Goal: Find specific page/section: Find specific page/section

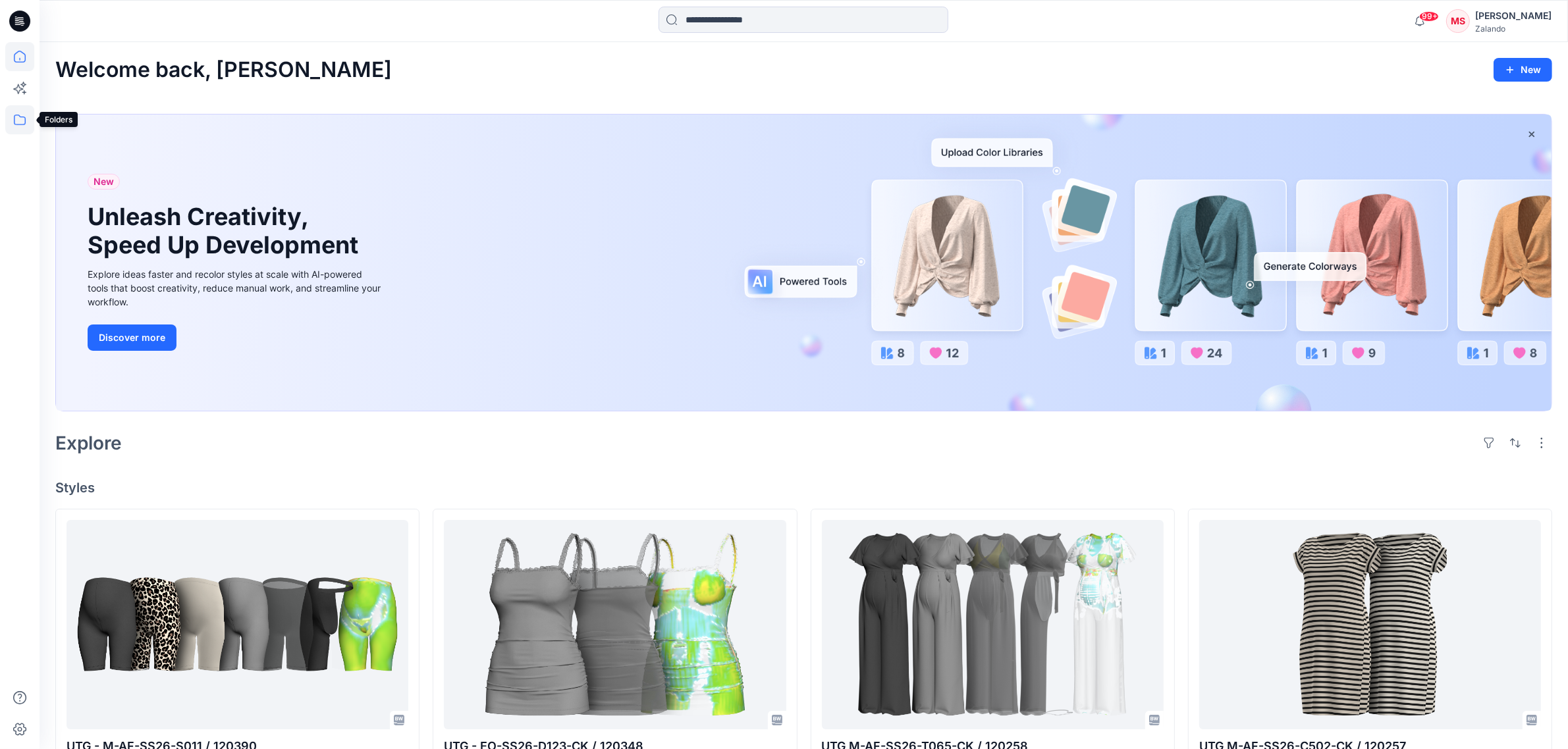
click at [31, 124] on icon at bounding box center [19, 119] width 29 height 29
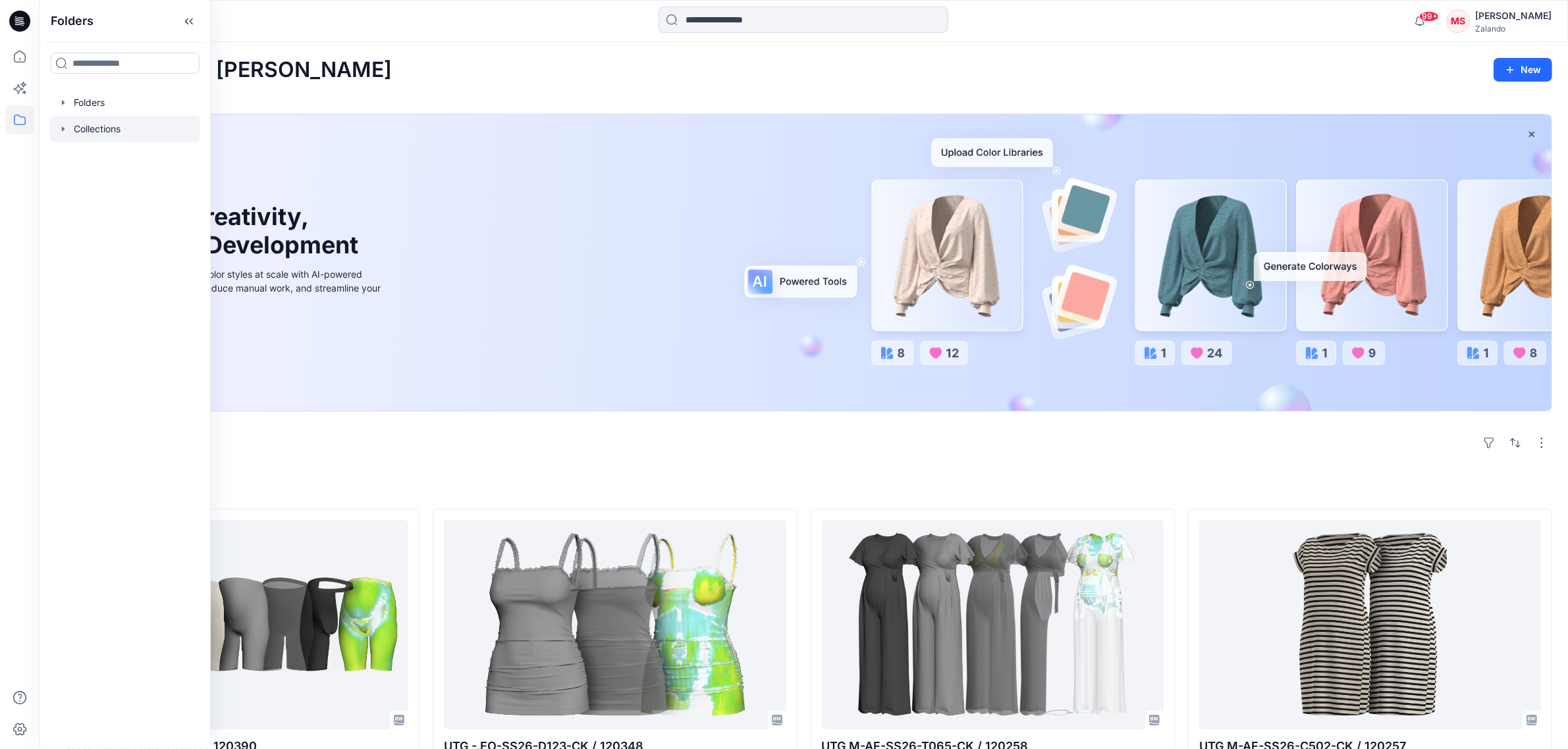
click at [112, 120] on div at bounding box center [125, 129] width 150 height 26
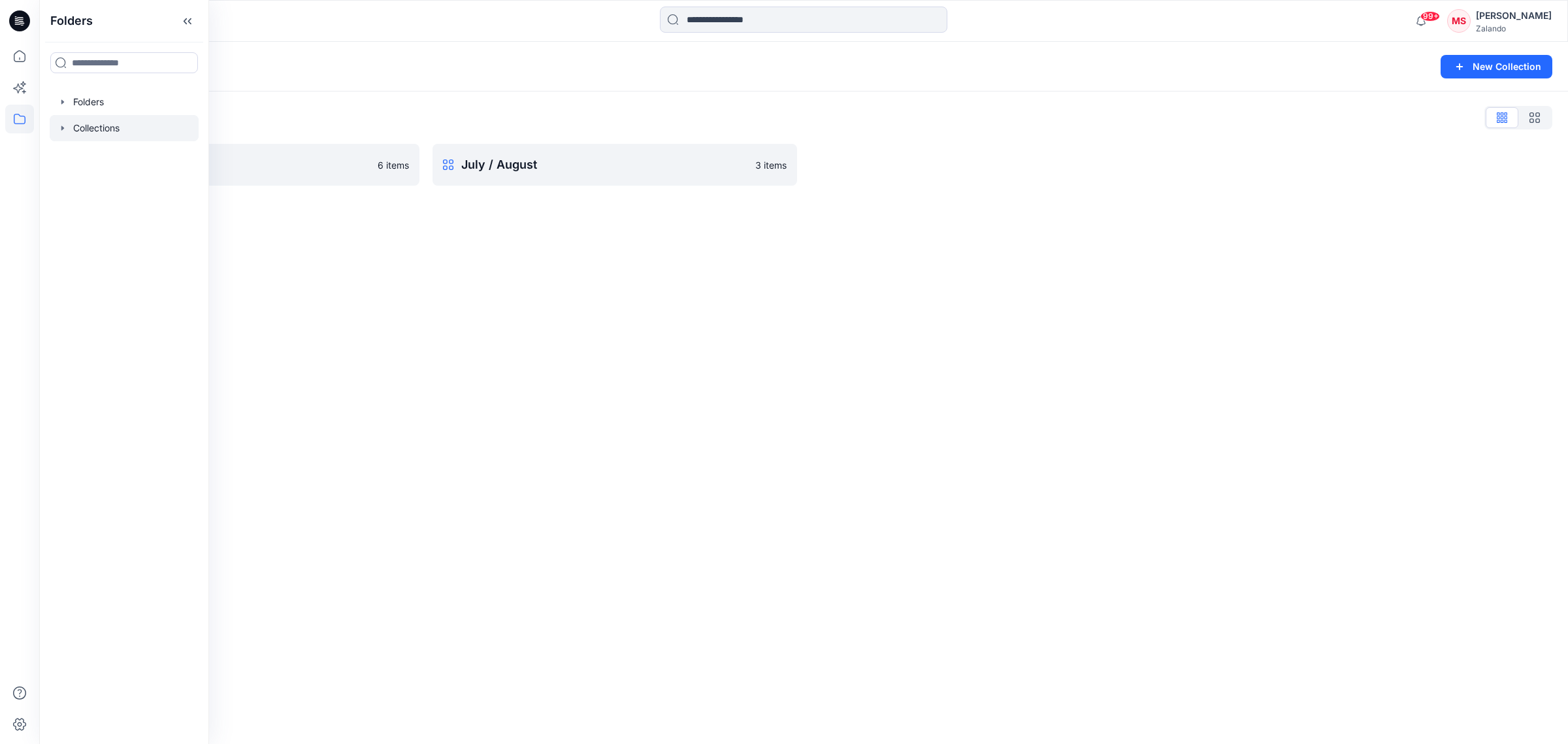
click at [72, 126] on div at bounding box center [124, 128] width 149 height 26
click at [64, 109] on div at bounding box center [124, 102] width 149 height 26
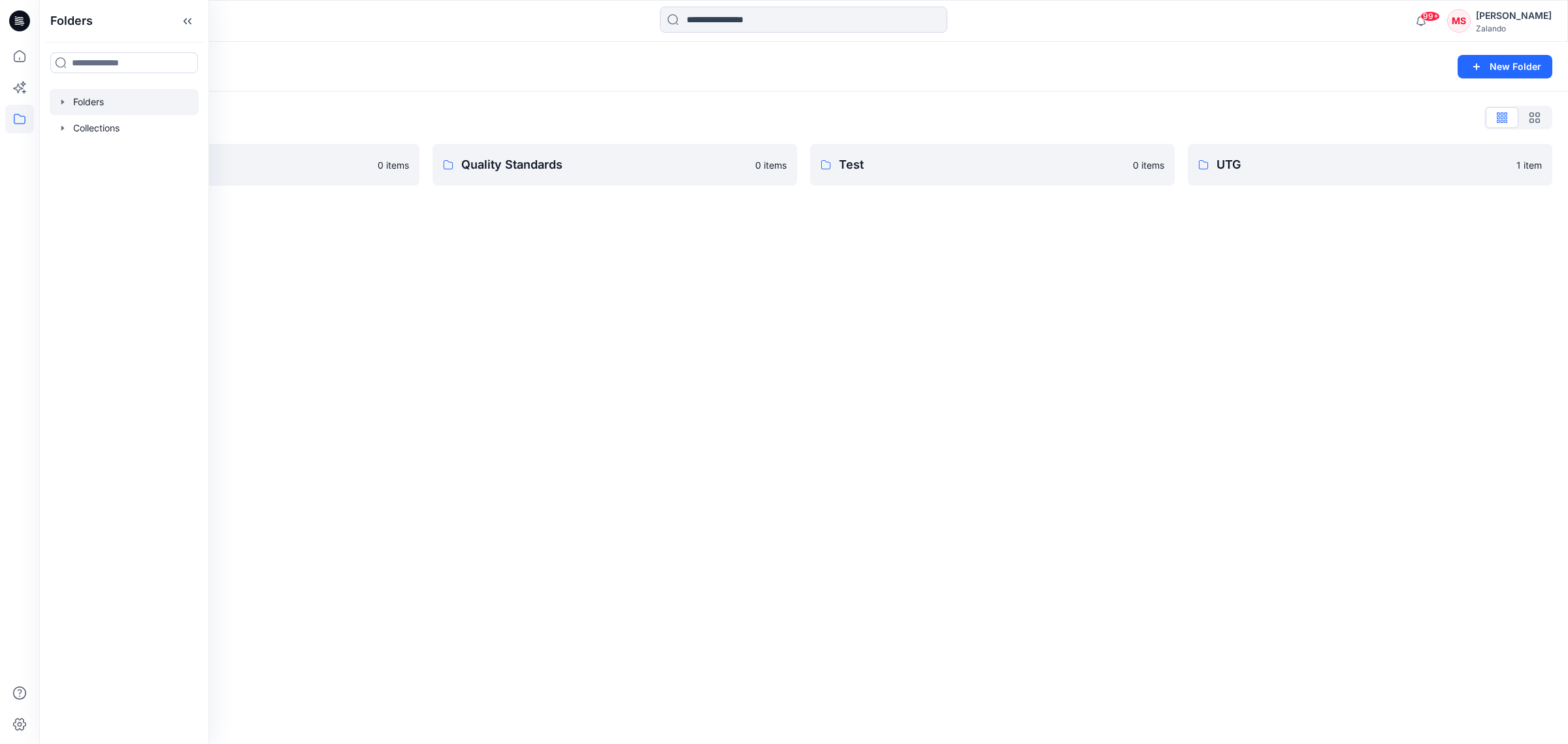
click at [1288, 142] on div "Folders List Graphic Tees 0 items Quality Standards 0 items Test 0 items UTG 1 …" at bounding box center [804, 146] width 1529 height 109
click at [1288, 154] on link "UTG 1 item" at bounding box center [1370, 165] width 365 height 42
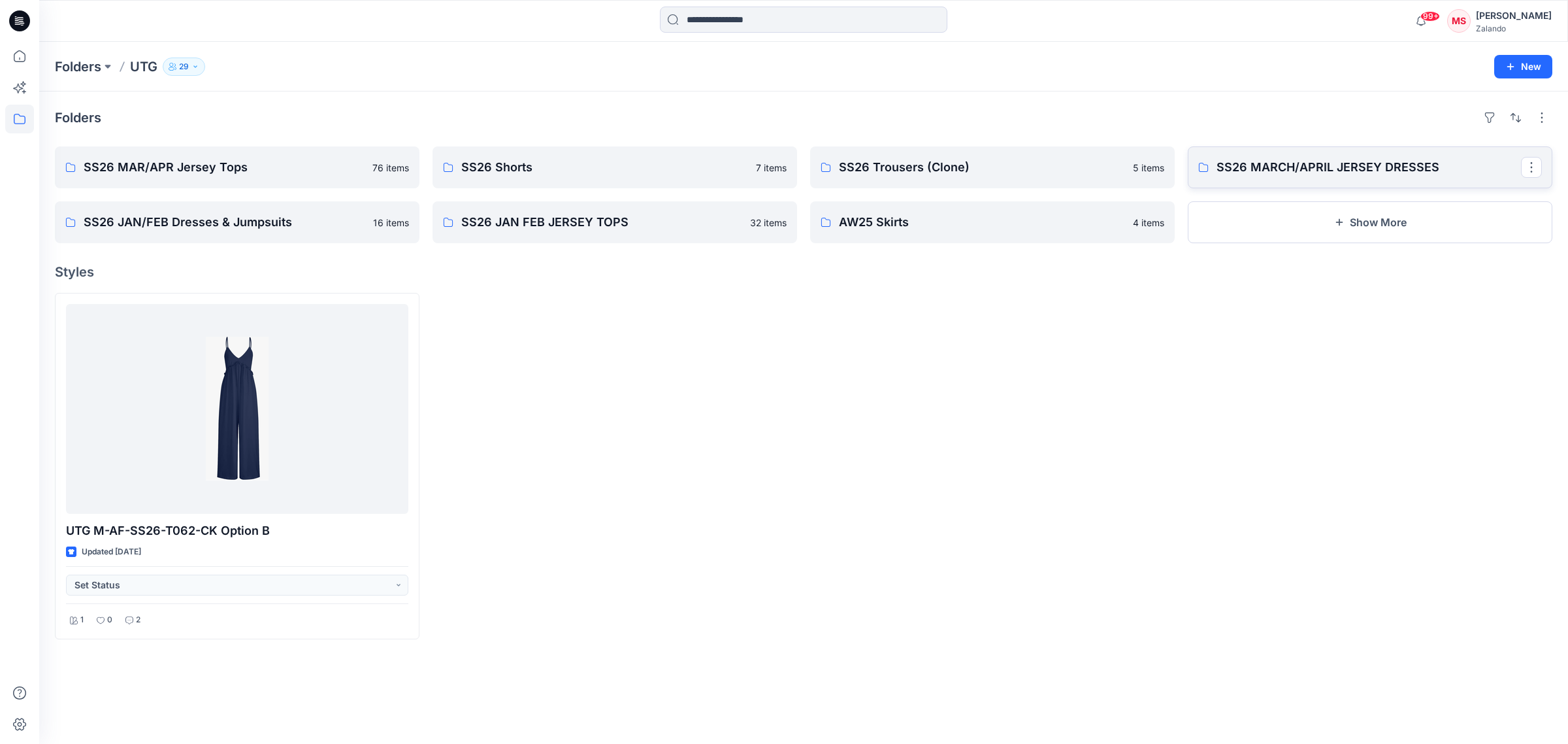
click at [1297, 161] on p "SS26 MARCH/APRIL JERSEY DRESSES" at bounding box center [1369, 167] width 304 height 18
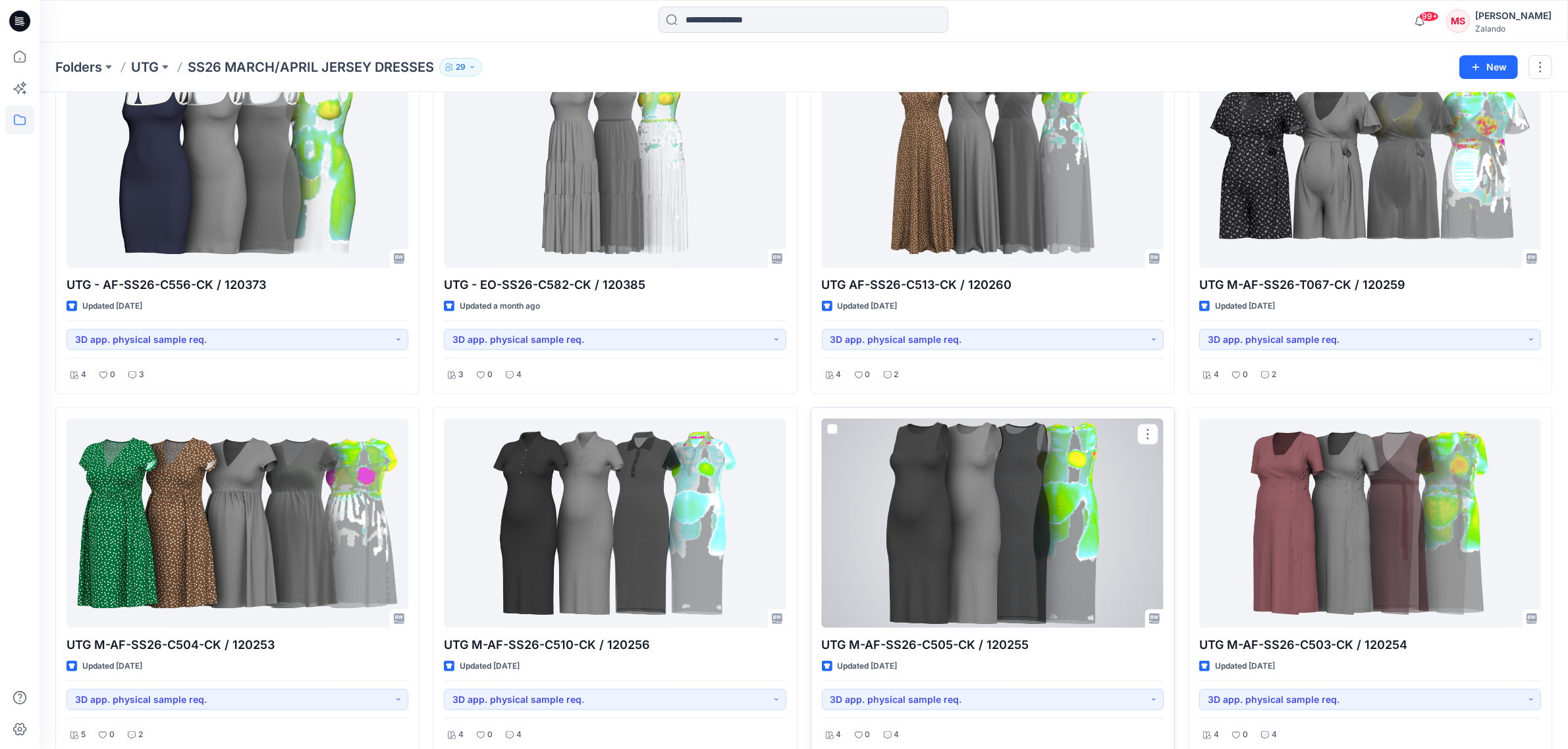
scroll to position [1564, 0]
